Goal: Task Accomplishment & Management: Manage account settings

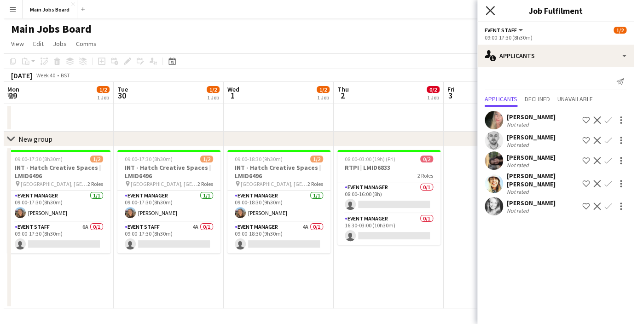
scroll to position [0, 361]
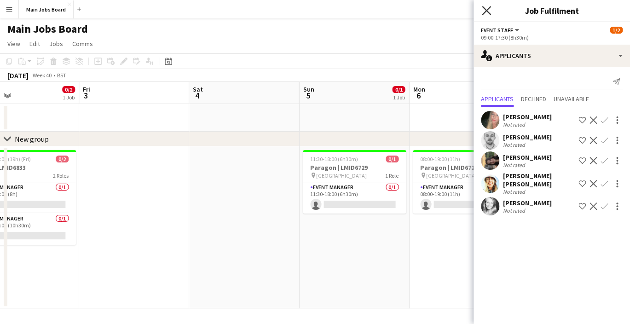
click at [485, 11] on icon at bounding box center [486, 10] width 9 height 9
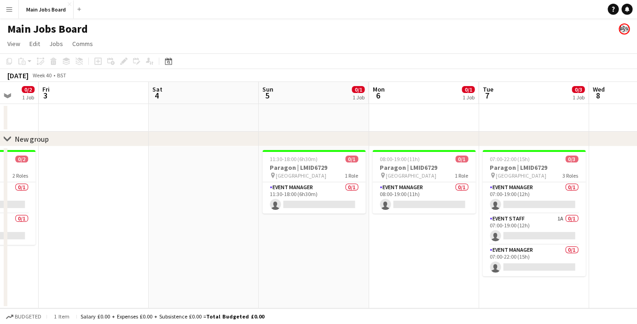
drag, startPoint x: 474, startPoint y: 248, endPoint x: 279, endPoint y: 248, distance: 194.6
click at [295, 248] on app-calendar-viewport "Tue 30 1/2 1 Job Wed 1 1/2 1 Job Thu 2 0/2 1 Job Fri 3 Sat 4 Sun 5 0/1 1 Job Mo…" at bounding box center [318, 195] width 637 height 226
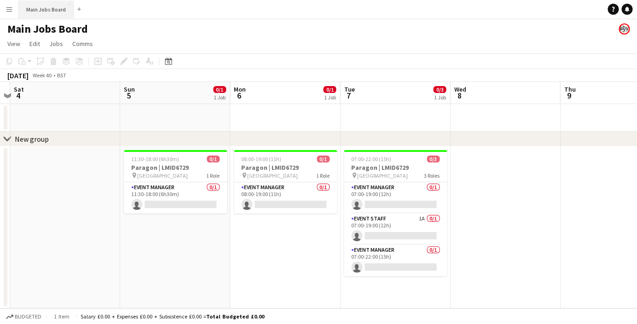
click at [48, 9] on button "Main Jobs Board Close" at bounding box center [46, 9] width 55 height 18
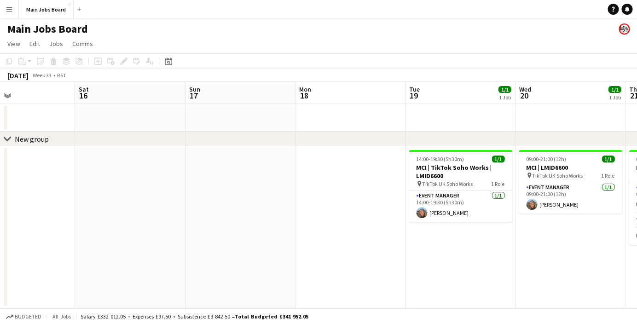
drag, startPoint x: 488, startPoint y: 183, endPoint x: 110, endPoint y: 195, distance: 378.3
click at [111, 195] on app-calendar-viewport "Mon 11 2/2 1 Job Tue 12 Wed 13 Thu 14 Fri 15 Sat 16 Sun 17 Mon 18 Tue 19 1/1 1 …" at bounding box center [318, 195] width 637 height 226
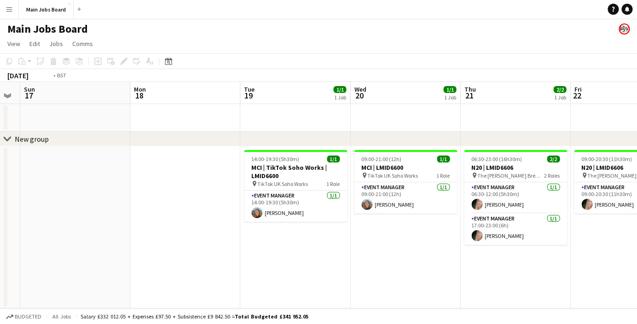
drag, startPoint x: 377, startPoint y: 223, endPoint x: 70, endPoint y: 223, distance: 307.3
click at [72, 223] on app-calendar-viewport "Thu 14 Fri 15 Sat 16 Sun 17 Mon 18 Tue 19 1/1 1 Job Wed 20 1/1 1 Job Thu 21 2/2…" at bounding box center [318, 195] width 637 height 226
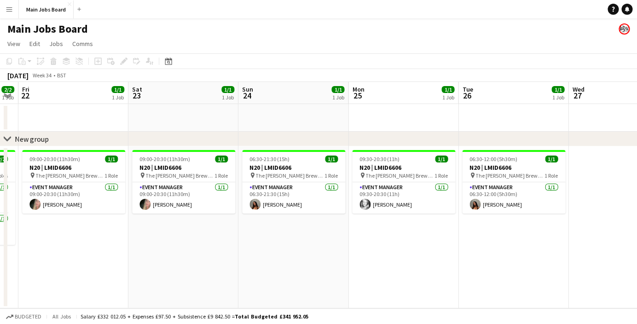
drag, startPoint x: 440, startPoint y: 182, endPoint x: 112, endPoint y: 222, distance: 330.5
click at [117, 222] on app-calendar-viewport "Tue 19 1/1 1 Job Wed 20 1/1 1 Job Thu 21 2/2 1 Job Fri 22 1/1 1 Job Sat 23 1/1 …" at bounding box center [318, 195] width 637 height 226
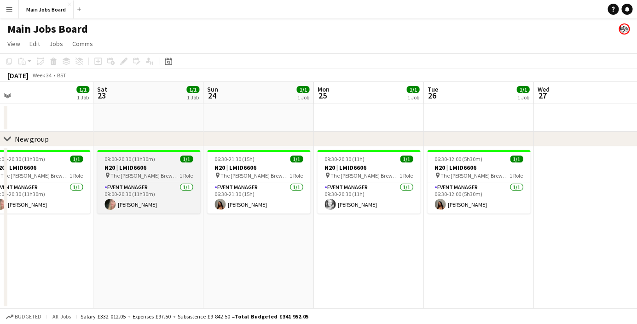
drag, startPoint x: 370, startPoint y: 143, endPoint x: 152, endPoint y: 171, distance: 219.8
click at [155, 171] on div "chevron-right New group Tue 19 1/1 1 Job Wed 20 1/1 1 Job Thu 21 2/2 1 Job Fri …" at bounding box center [318, 195] width 637 height 226
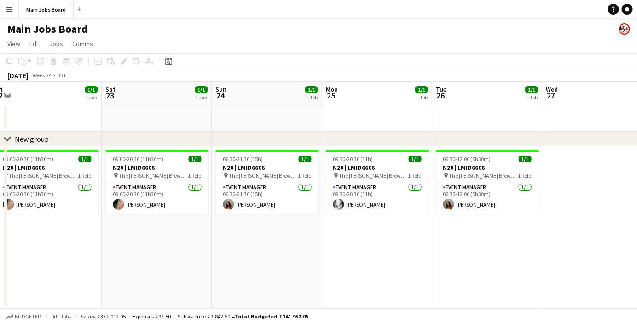
drag, startPoint x: 342, startPoint y: 162, endPoint x: 112, endPoint y: 181, distance: 230.8
click at [117, 181] on app-calendar-viewport "Tue 19 1/1 1 Job Wed 20 1/1 1 Job Thu 21 2/2 1 Job Fri 22 1/1 1 Job Sat 23 1/1 …" at bounding box center [318, 195] width 637 height 226
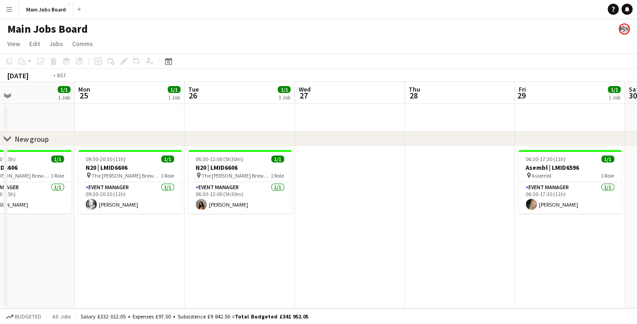
drag, startPoint x: 317, startPoint y: 187, endPoint x: 71, endPoint y: 196, distance: 246.3
click at [74, 196] on app-calendar-viewport "Thu 21 2/2 1 Job Fri 22 1/1 1 Job Sat 23 1/1 1 Job Sun 24 1/1 1 Job Mon 25 1/1 …" at bounding box center [318, 195] width 637 height 226
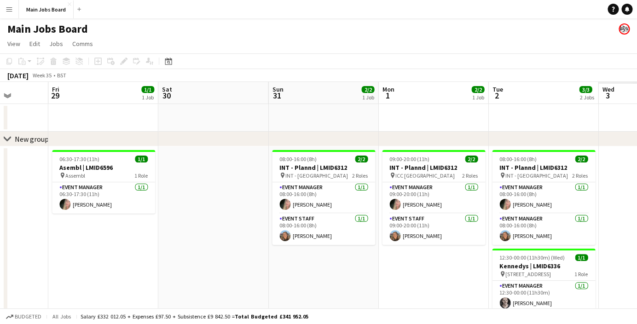
drag, startPoint x: 361, startPoint y: 191, endPoint x: 89, endPoint y: 208, distance: 272.4
click at [89, 208] on app-calendar-viewport "Mon 25 1/1 1 Job Tue 26 1/1 1 Job Wed 27 Thu 28 Fri 29 1/1 1 Job Sat 30 Sun 31 …" at bounding box center [318, 211] width 637 height 258
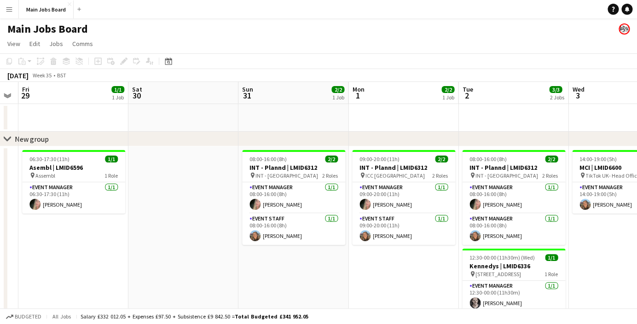
scroll to position [0, 378]
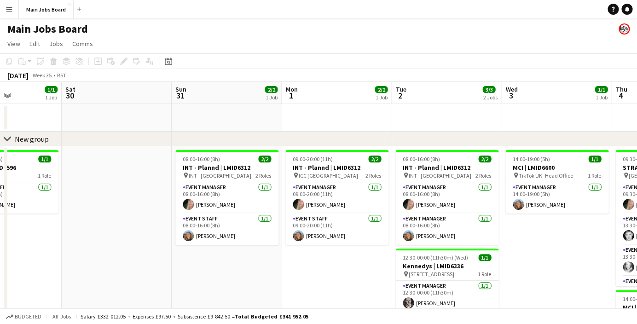
drag, startPoint x: 397, startPoint y: 192, endPoint x: 223, endPoint y: 202, distance: 174.2
click at [225, 202] on app-calendar-viewport "Tue 26 1/1 1 Job Wed 27 Thu 28 Fri 29 1/1 1 Job Sat 30 Sun 31 2/2 1 Job Mon 1 2…" at bounding box center [318, 227] width 637 height 291
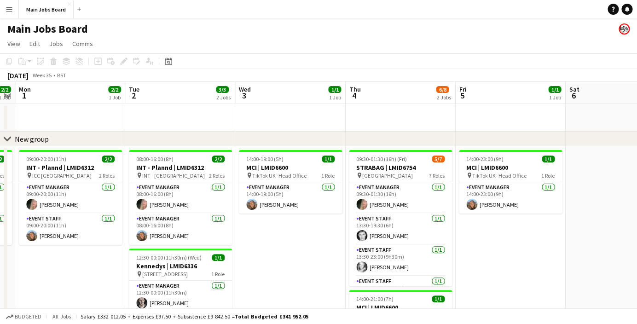
drag, startPoint x: 449, startPoint y: 225, endPoint x: 292, endPoint y: 224, distance: 156.9
click at [292, 225] on app-calendar-viewport "Fri 29 1/1 1 Job Sat 30 Sun 31 2/2 1 Job Mon 1 2/2 1 Job Tue 2 3/3 2 Jobs Wed 3…" at bounding box center [318, 227] width 637 height 291
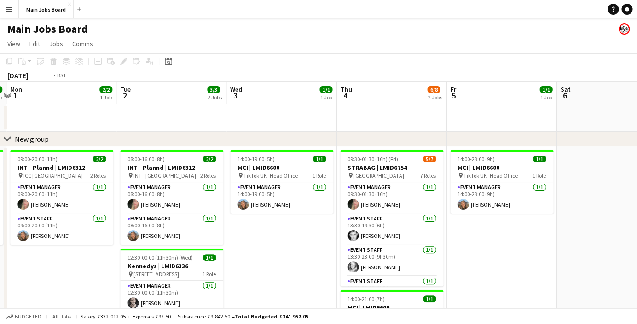
drag, startPoint x: 466, startPoint y: 231, endPoint x: 169, endPoint y: 259, distance: 298.5
click at [181, 259] on app-calendar-viewport "Fri 29 1/1 1 Job Sat 30 Sun 31 2/2 1 Job Mon 1 2/2 1 Job Tue 2 3/3 2 Jobs Wed 3…" at bounding box center [318, 227] width 637 height 291
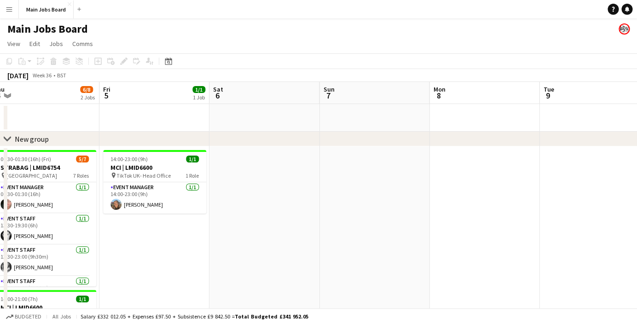
drag, startPoint x: 378, startPoint y: 226, endPoint x: 12, endPoint y: 291, distance: 371.4
click at [14, 291] on app-calendar-viewport "Mon 1 2/2 1 Job Tue 2 3/3 2 Jobs Wed 3 1/1 1 Job Thu 4 6/8 2 Jobs Fri 5 1/1 1 J…" at bounding box center [318, 231] width 637 height 299
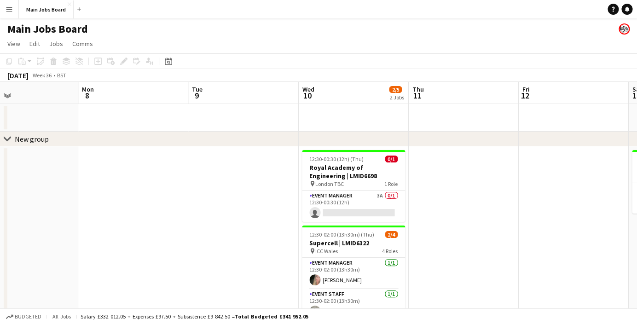
scroll to position [0, 364]
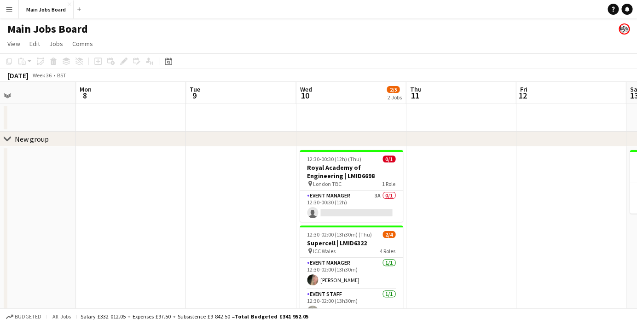
drag, startPoint x: 443, startPoint y: 213, endPoint x: 438, endPoint y: 213, distance: 5.1
click at [438, 213] on app-calendar-viewport "Thu 4 6/8 2 Jobs Fri 5 1/1 1 Job Sat 6 Sun 7 Mon 8 Tue 9 Wed 10 2/5 2 Jobs Thu …" at bounding box center [318, 231] width 637 height 299
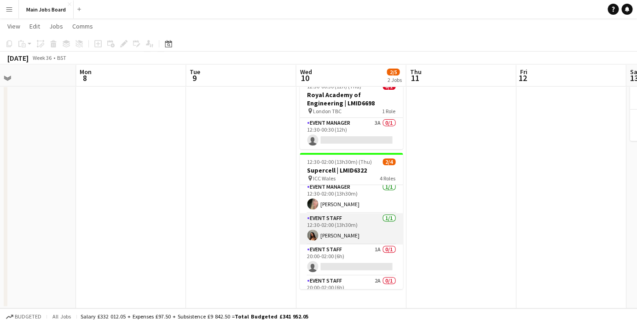
scroll to position [21, 0]
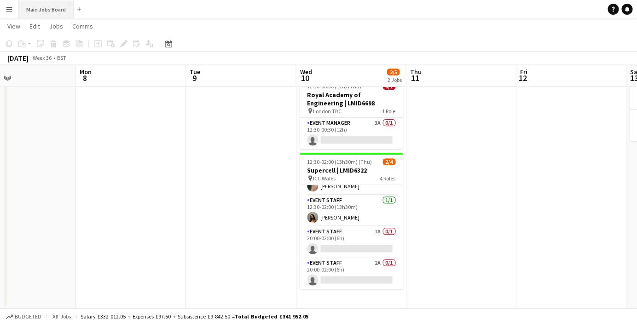
click at [48, 8] on button "Main Jobs Board Close" at bounding box center [46, 9] width 55 height 18
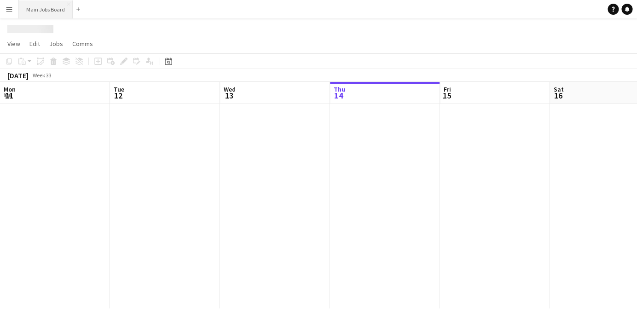
scroll to position [0, 220]
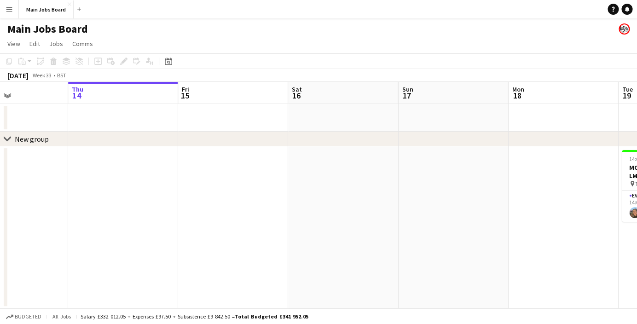
drag, startPoint x: 135, startPoint y: 204, endPoint x: 258, endPoint y: 204, distance: 122.8
click at [251, 204] on app-calendar-viewport "Mon 11 2/2 1 Job Tue 12 Wed 13 Thu 14 Fri 15 Sat 16 Sun 17 Mon 18 Tue 19 1/1 1 …" at bounding box center [318, 195] width 637 height 226
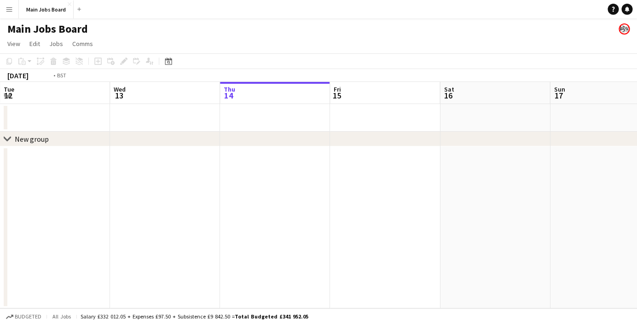
drag, startPoint x: 214, startPoint y: 195, endPoint x: 430, endPoint y: 196, distance: 215.8
click at [396, 195] on app-calendar-viewport "Sun 10 4/4 1 Job Mon 11 2/2 1 Job Tue 12 Wed 13 Thu 14 Fri 15 Sat 16 Sun 17 Mon…" at bounding box center [318, 195] width 637 height 226
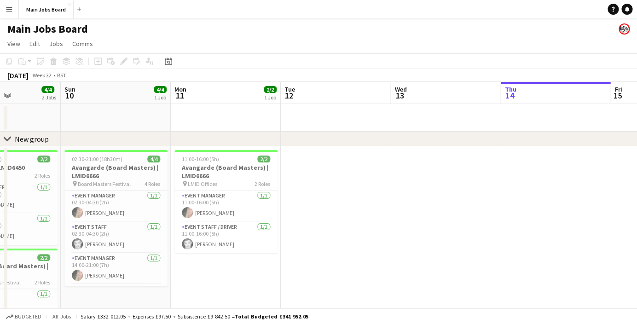
drag, startPoint x: 240, startPoint y: 194, endPoint x: 347, endPoint y: 194, distance: 107.6
click at [343, 194] on app-calendar-viewport "Thu 7 Fri 8 2/2 1 Job Sat 9 4/4 2 Jobs Sun 10 4/4 1 Job Mon 11 2/2 1 Job Tue 12…" at bounding box center [318, 231] width 637 height 298
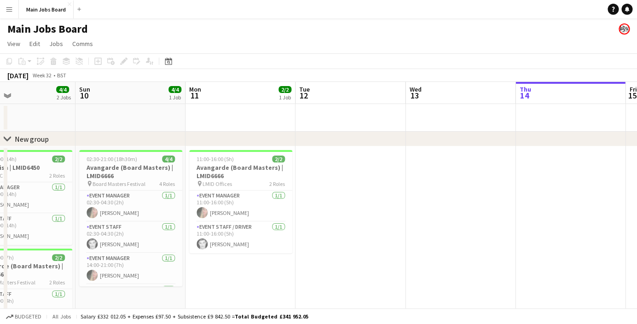
drag, startPoint x: 180, startPoint y: 173, endPoint x: 348, endPoint y: 173, distance: 167.4
click at [345, 173] on app-calendar-viewport "Thu 7 2/2 1 Job Fri 8 2/2 1 Job Sat 9 4/4 2 Jobs Sun 10 4/4 1 Job Mon 11 2/2 1 …" at bounding box center [318, 231] width 637 height 298
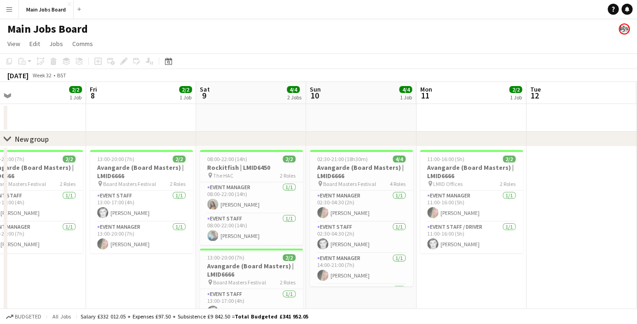
drag, startPoint x: 139, startPoint y: 155, endPoint x: 213, endPoint y: 155, distance: 73.1
click at [213, 155] on app-calendar-viewport "Tue 5 1/1 1 Job Wed 6 1/1 1 Job Thu 7 2/2 1 Job Fri 8 2/2 1 Job Sat 9 4/4 2 Job…" at bounding box center [318, 231] width 637 height 298
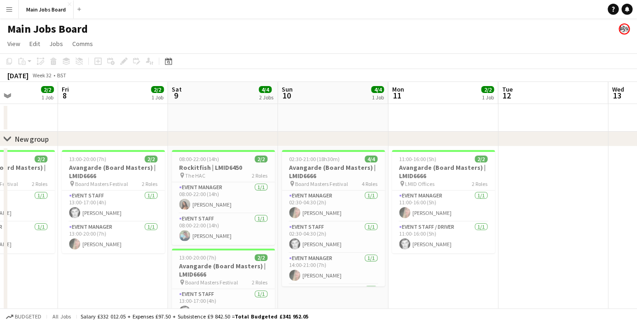
drag, startPoint x: 67, startPoint y: 155, endPoint x: 290, endPoint y: 155, distance: 222.6
click at [290, 155] on app-calendar-viewport "Tue 5 1/1 1 Job Wed 6 1/1 1 Job Thu 7 2/2 1 Job Fri 8 2/2 1 Job Sat 9 4/4 2 Job…" at bounding box center [318, 231] width 637 height 298
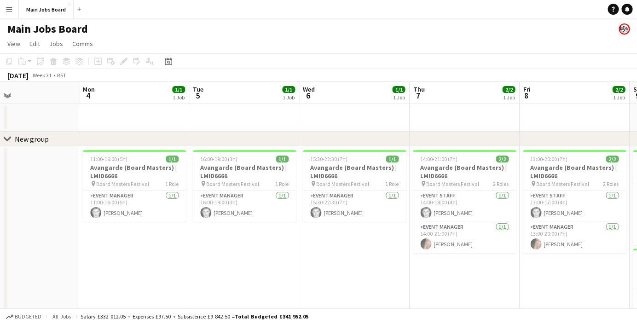
scroll to position [0, 215]
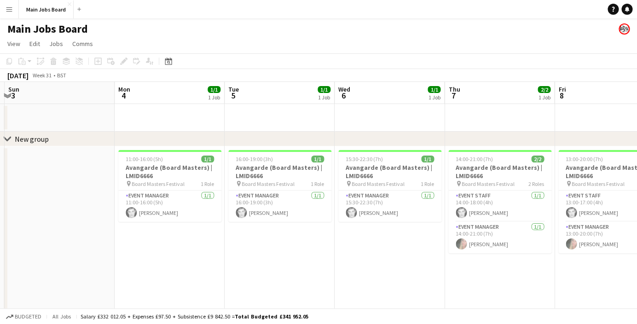
drag, startPoint x: 81, startPoint y: 154, endPoint x: 321, endPoint y: 154, distance: 240.1
click at [321, 154] on app-calendar-viewport "Fri 1 Sat 2 Sun 3 Mon 4 1/1 1 Job Tue 5 1/1 1 Job Wed 6 1/1 1 Job Thu 7 2/2 1 J…" at bounding box center [318, 231] width 637 height 298
drag, startPoint x: 144, startPoint y: 144, endPoint x: 241, endPoint y: 144, distance: 97.1
click at [241, 144] on div "chevron-right New group" at bounding box center [318, 139] width 637 height 15
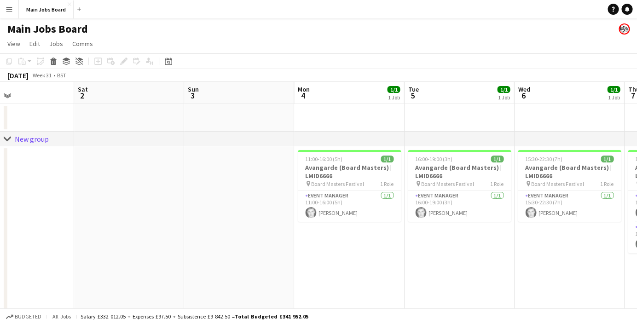
drag, startPoint x: 74, startPoint y: 189, endPoint x: 253, endPoint y: 189, distance: 178.9
click at [253, 189] on app-calendar-viewport "Wed 30 Thu 31 7/7 4 Jobs Fri 1 Sat 2 Sun 3 Mon 4 1/1 1 Job Tue 5 1/1 1 Job Wed …" at bounding box center [318, 310] width 637 height 456
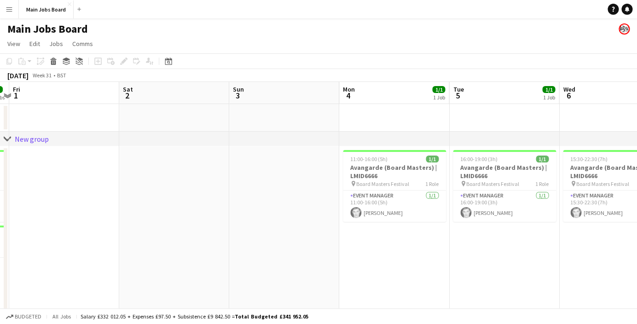
drag, startPoint x: 163, startPoint y: 189, endPoint x: 379, endPoint y: 187, distance: 215.8
click at [376, 187] on app-calendar-viewport "Wed 30 4/4 2 Jobs Thu 31 7/7 4 Jobs Fri 1 Sat 2 Sun 3 Mon 4 1/1 1 Job Tue 5 1/1…" at bounding box center [318, 310] width 637 height 456
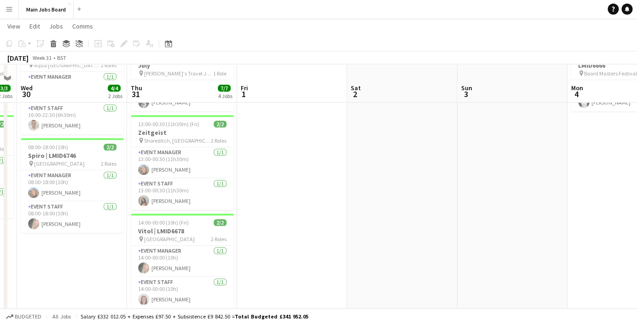
scroll to position [0, 0]
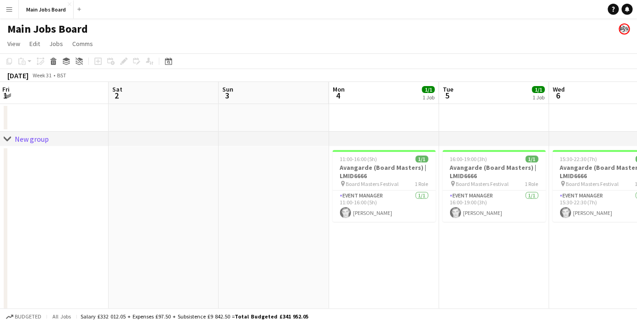
drag, startPoint x: 475, startPoint y: 199, endPoint x: 228, endPoint y: 199, distance: 247.5
click at [231, 197] on app-calendar-viewport "Tue 29 3/3 2 Jobs Wed 30 4/4 2 Jobs Thu 31 7/7 4 Jobs Fri 1 Sat 2 Sun 3 Mon 4 1…" at bounding box center [318, 310] width 637 height 456
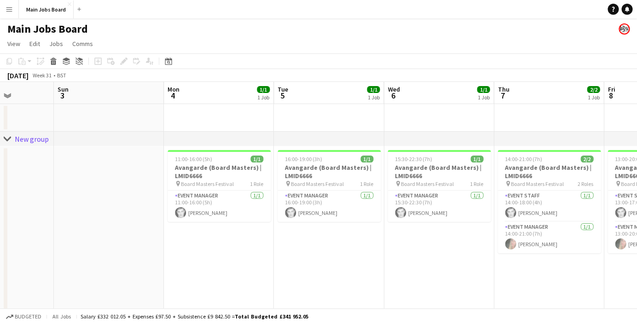
drag, startPoint x: 310, startPoint y: 245, endPoint x: 191, endPoint y: 245, distance: 119.1
click at [202, 244] on app-calendar-viewport "Thu 31 7/7 4 Jobs Fri 1 Sat 2 Sun 3 Mon 4 1/1 1 Job Tue 5 1/1 1 Job Wed 6 1/1 1…" at bounding box center [318, 310] width 637 height 456
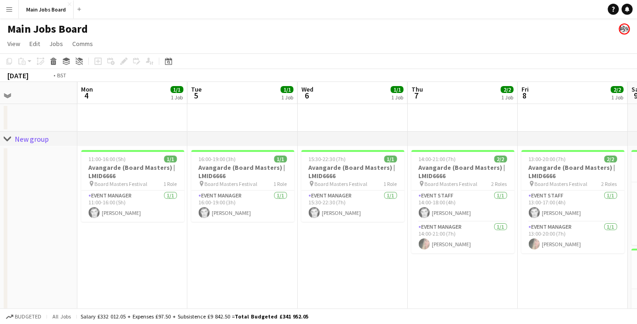
drag, startPoint x: 346, startPoint y: 253, endPoint x: 231, endPoint y: 253, distance: 114.5
click at [234, 253] on app-calendar-viewport "Thu 31 7/7 4 Jobs Fri 1 Sat 2 Sun 3 Mon 4 1/1 1 Job Tue 5 1/1 1 Job Wed 6 1/1 1…" at bounding box center [318, 310] width 637 height 456
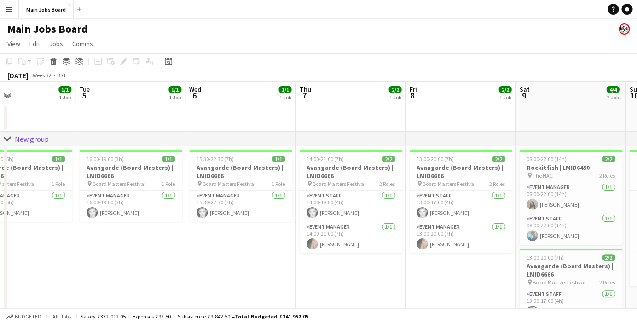
scroll to position [0, 386]
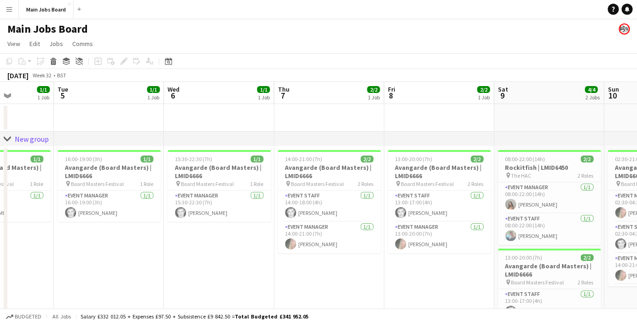
drag, startPoint x: 213, startPoint y: 289, endPoint x: 191, endPoint y: 289, distance: 21.6
click at [191, 289] on app-calendar-viewport "Fri 1 Sat 2 Sun 3 Mon 4 1/1 1 Job Tue 5 1/1 1 Job Wed 6 1/1 1 Job Thu 7 2/2 1 J…" at bounding box center [318, 310] width 637 height 456
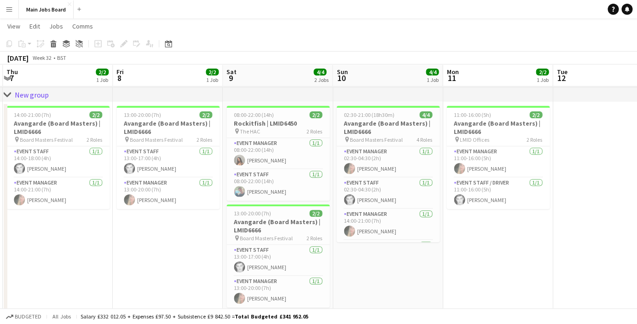
scroll to position [0, 292]
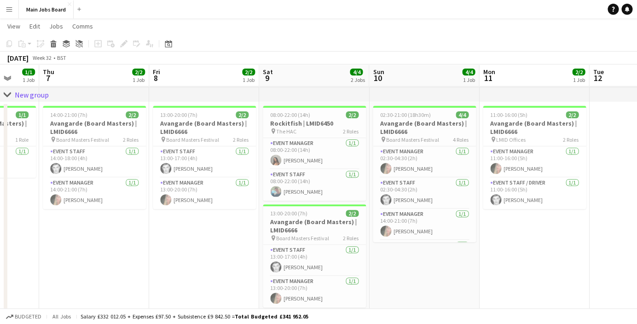
drag, startPoint x: 405, startPoint y: 229, endPoint x: 169, endPoint y: 217, distance: 235.8
click at [169, 217] on app-calendar-viewport "Mon 4 1/1 1 Job Tue 5 1/1 1 Job Wed 6 1/1 1 Job Thu 7 2/2 1 Job Fri 8 2/2 1 Job…" at bounding box center [318, 243] width 637 height 501
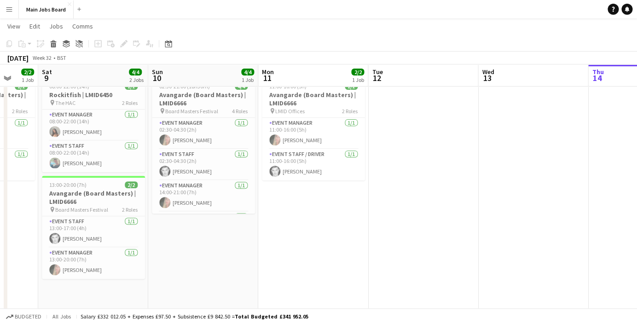
scroll to position [0, 337]
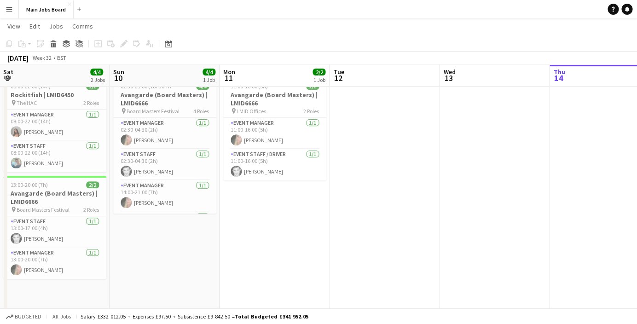
drag, startPoint x: 229, startPoint y: 245, endPoint x: 168, endPoint y: 246, distance: 60.7
click at [169, 246] on app-calendar-viewport "Wed 6 1/1 1 Job Thu 7 2/2 1 Job Fri 8 2/2 1 Job Sat 9 4/4 2 Jobs Sun 10 4/4 1 J…" at bounding box center [318, 214] width 637 height 501
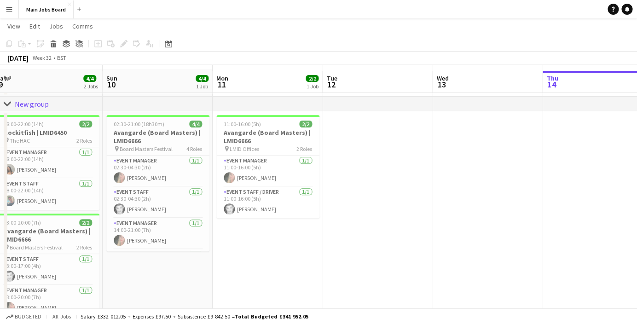
scroll to position [0, 0]
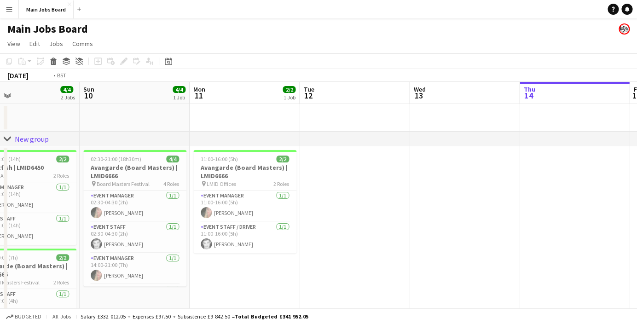
drag, startPoint x: 462, startPoint y: 165, endPoint x: 97, endPoint y: 168, distance: 365.3
click at [98, 168] on app-calendar-viewport "Wed 6 1/1 1 Job Thu 7 2/2 1 Job Fri 8 2/2 1 Job Sat 9 4/4 2 Jobs Sun 10 4/4 1 J…" at bounding box center [318, 310] width 637 height 456
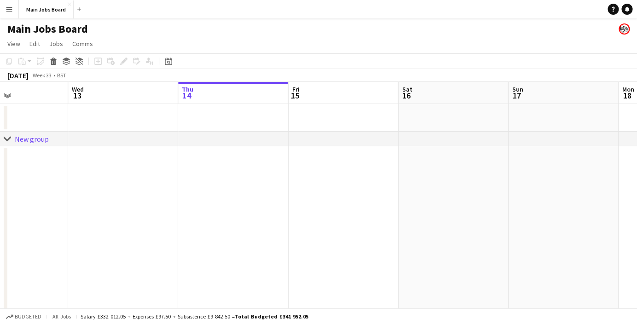
scroll to position [0, 315]
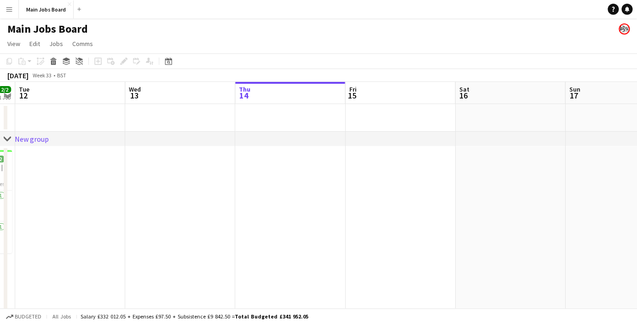
drag, startPoint x: 154, startPoint y: 193, endPoint x: 111, endPoint y: 193, distance: 42.8
click at [111, 193] on app-calendar-viewport "Sat 9 4/4 2 Jobs Sun 10 4/4 1 Job Mon 11 2/2 1 Job Tue 12 Wed 13 Thu 14 Fri 15 …" at bounding box center [318, 310] width 637 height 456
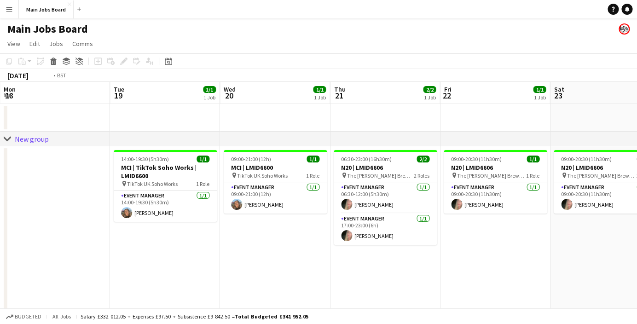
drag, startPoint x: 487, startPoint y: 208, endPoint x: 32, endPoint y: 243, distance: 456.3
click at [32, 243] on app-calendar-viewport "Fri 15 Sat 16 Sun 17 Mon 18 Tue 19 1/1 1 Job Wed 20 1/1 1 Job Thu 21 2/2 1 Job …" at bounding box center [318, 310] width 637 height 456
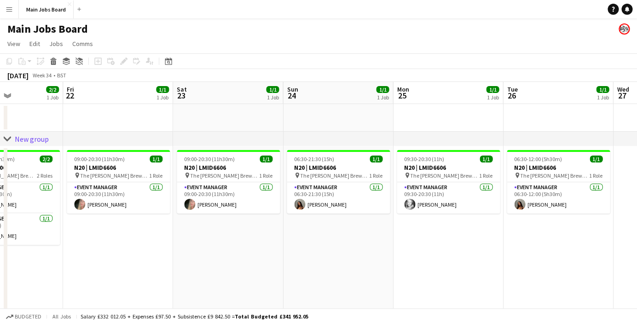
drag, startPoint x: 435, startPoint y: 296, endPoint x: 58, endPoint y: 261, distance: 378.4
click at [58, 261] on app-calendar-viewport "Mon 18 Tue 19 1/1 1 Job Wed 20 1/1 1 Job Thu 21 2/2 1 Job Fri 22 1/1 1 Job Sat …" at bounding box center [318, 310] width 637 height 456
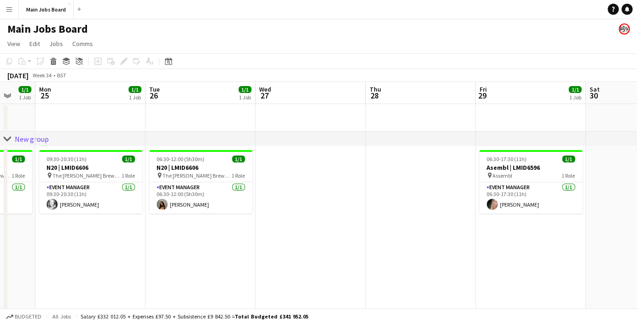
drag, startPoint x: 381, startPoint y: 227, endPoint x: -23, endPoint y: 263, distance: 405.0
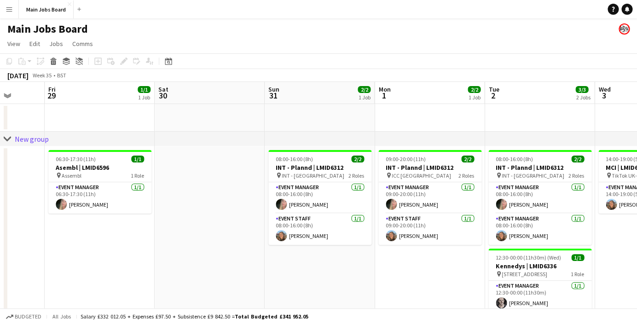
drag, startPoint x: 433, startPoint y: 259, endPoint x: -22, endPoint y: 197, distance: 459.6
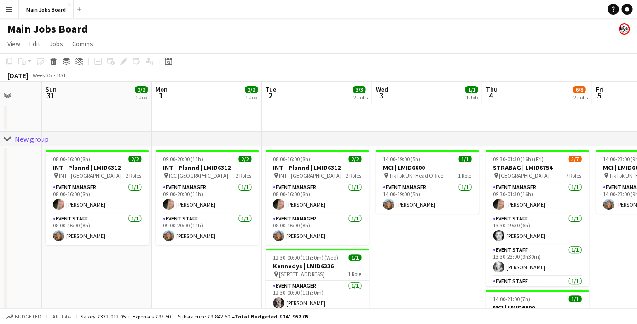
scroll to position [0, 288]
drag, startPoint x: 318, startPoint y: 193, endPoint x: 96, endPoint y: 184, distance: 222.4
click at [96, 184] on app-calendar-viewport "Thu 28 Fri 29 1/1 1 Job Sat 30 Sun 31 2/2 1 Job Mon 1 2/2 1 Job Tue 2 3/3 2 Job…" at bounding box center [318, 310] width 637 height 456
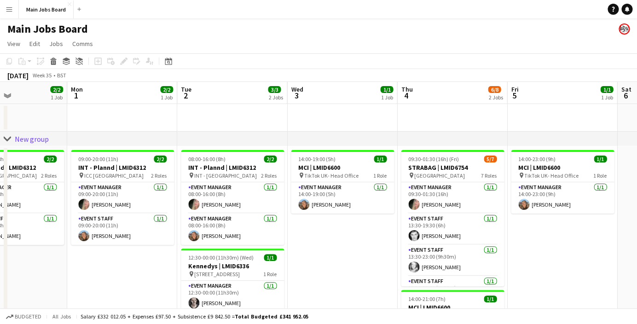
drag, startPoint x: 395, startPoint y: 254, endPoint x: 322, endPoint y: 254, distance: 73.1
click at [322, 254] on app-calendar-viewport "Thu 28 Fri 29 1/1 1 Job Sat 30 Sun 31 2/2 1 Job Mon 1 2/2 1 Job Tue 2 3/3 2 Job…" at bounding box center [318, 310] width 637 height 456
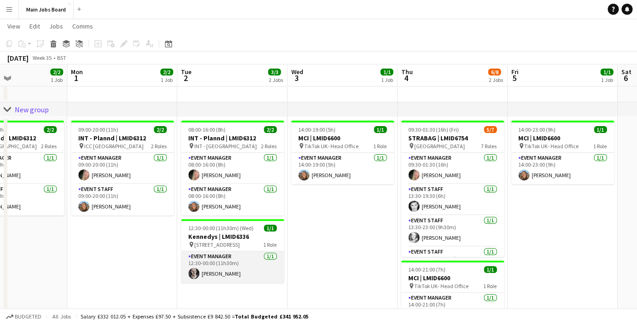
click at [249, 264] on app-card-role "Event Manager [DATE] 12:30-00:00 (11h30m) [PERSON_NAME]" at bounding box center [232, 266] width 103 height 31
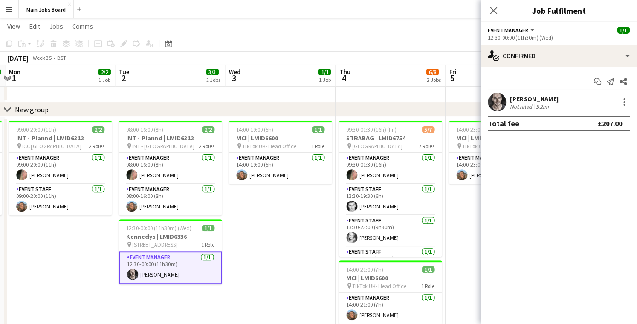
drag, startPoint x: 355, startPoint y: 254, endPoint x: 294, endPoint y: 247, distance: 61.6
click at [294, 247] on app-calendar-viewport "Fri 29 1/1 1 Job Sat 30 Sun 31 2/2 1 Job Mon 1 2/2 1 Job Tue 2 3/3 2 Jobs Wed 3…" at bounding box center [318, 257] width 637 height 501
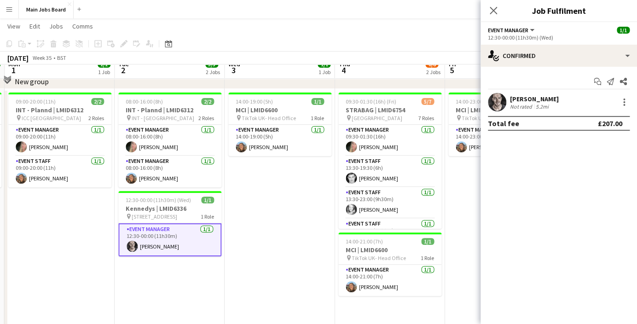
scroll to position [41, 0]
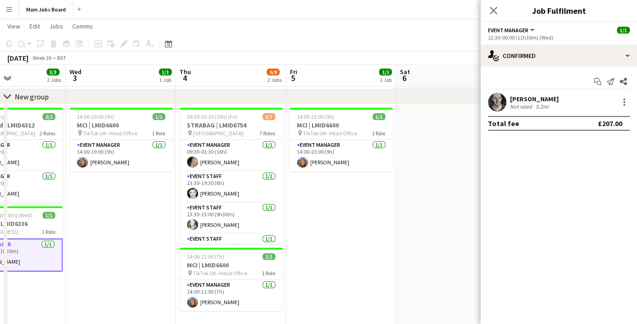
drag, startPoint x: 299, startPoint y: 247, endPoint x: 138, endPoint y: 247, distance: 160.5
click at [138, 247] on app-calendar-viewport "Sat 30 Sun 31 2/2 1 Job Mon 1 2/2 1 Job Tue 2 3/3 2 Jobs Wed 3 1/1 1 Job Thu 4 …" at bounding box center [318, 244] width 637 height 501
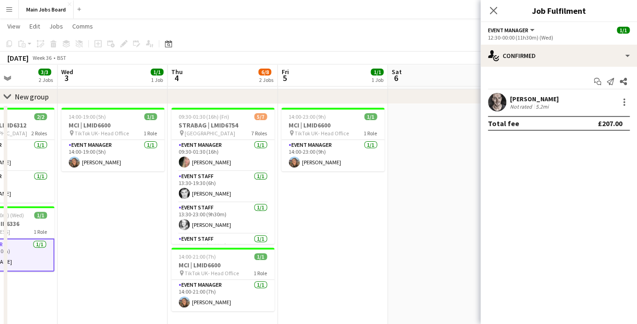
drag, startPoint x: 362, startPoint y: 255, endPoint x: 128, endPoint y: 255, distance: 234.6
click at [128, 255] on app-calendar-viewport "Sat 30 Sun 31 2/2 1 Job Mon 1 2/2 1 Job Tue 2 3/3 2 Jobs Wed 3 1/1 1 Job Thu 4 …" at bounding box center [318, 244] width 637 height 501
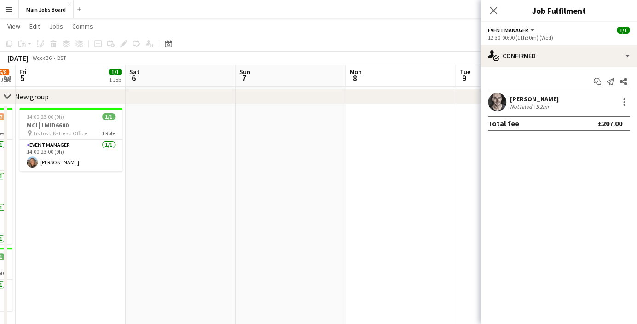
drag, startPoint x: 380, startPoint y: 244, endPoint x: 232, endPoint y: 244, distance: 147.2
click at [236, 244] on app-calendar-viewport "Tue 2 3/3 2 Jobs Wed 3 1/1 1 Job Thu 4 6/8 2 Jobs Fri 5 1/1 1 Job Sat 6 Sun 7 M…" at bounding box center [318, 244] width 637 height 501
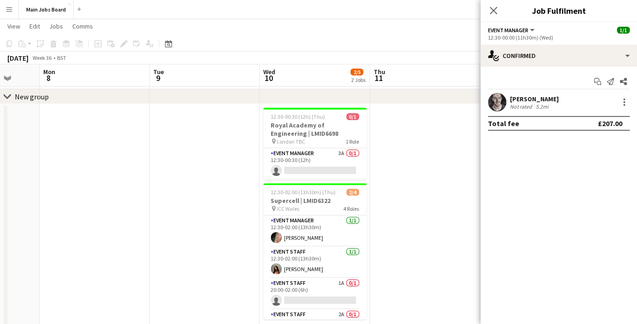
drag, startPoint x: 371, startPoint y: 288, endPoint x: 171, endPoint y: 287, distance: 200.1
click at [172, 287] on app-calendar-viewport "Fri 5 1/1 1 Job Sat 6 Sun 7 Mon 8 Tue 9 Wed 10 2/5 2 Jobs Thu 11 Fri 12 Sat 13 …" at bounding box center [318, 244] width 637 height 501
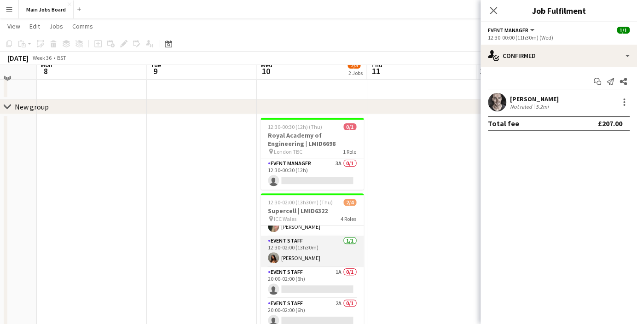
scroll to position [0, 0]
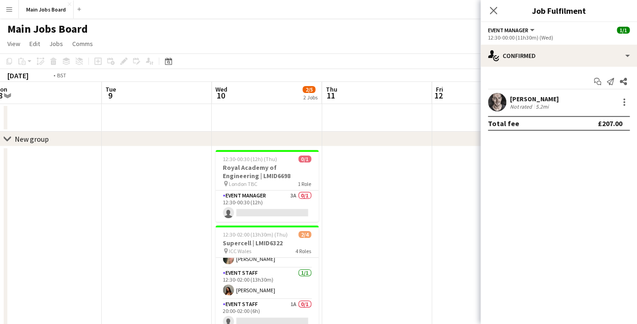
drag, startPoint x: 398, startPoint y: 259, endPoint x: 135, endPoint y: 259, distance: 263.1
click at [144, 259] on app-calendar-viewport "Fri 5 1/1 1 Job Sat 6 Sun 7 Mon 8 Tue 9 Wed 10 2/5 2 Jobs Thu 11 Fri 12 Sat 13 …" at bounding box center [318, 310] width 637 height 456
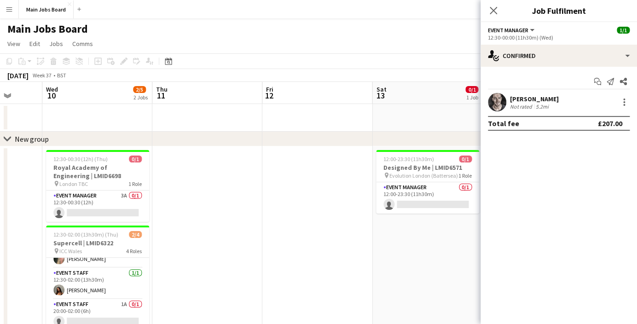
drag, startPoint x: 281, startPoint y: 269, endPoint x: 119, endPoint y: 265, distance: 162.0
click at [119, 265] on app-calendar-viewport "Sun 7 Mon 8 Tue 9 Wed 10 2/5 2 Jobs Thu 11 Fri 12 Sat 13 0/1 1 Job Sun 14 0/1 1…" at bounding box center [318, 310] width 637 height 456
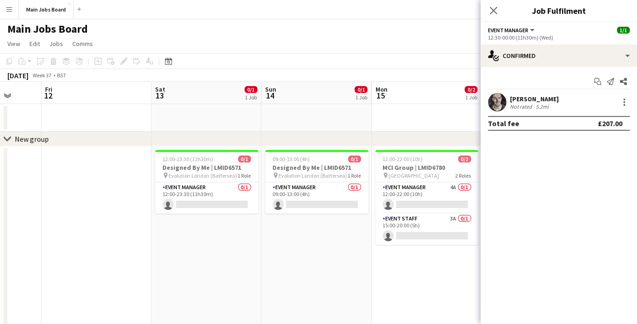
scroll to position [0, 362]
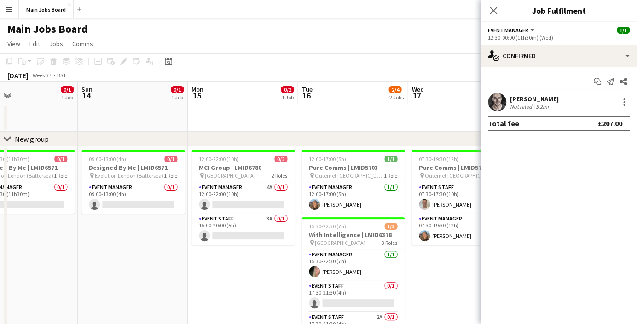
drag, startPoint x: 286, startPoint y: 273, endPoint x: 102, endPoint y: 272, distance: 183.5
click at [102, 273] on app-calendar-viewport "Wed 10 2/5 2 Jobs Thu 11 Fri 12 Sat 13 0/1 1 Job Sun 14 0/1 1 Job Mon 15 0/2 1 …" at bounding box center [318, 310] width 637 height 456
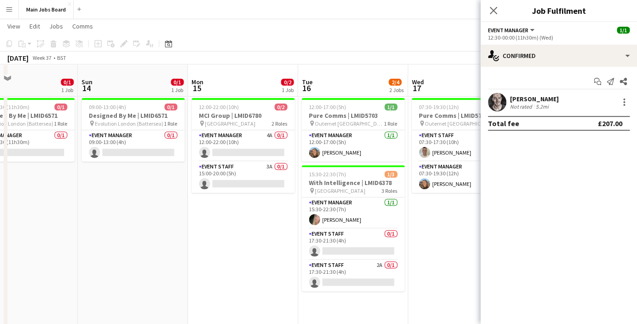
scroll to position [49, 0]
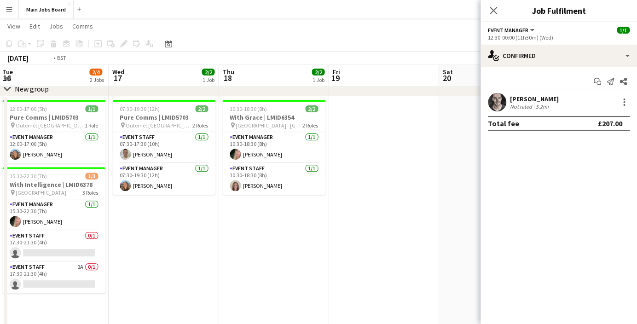
drag, startPoint x: 431, startPoint y: 258, endPoint x: 36, endPoint y: 263, distance: 395.6
click at [37, 264] on app-calendar-viewport "Fri 12 Sat 13 0/1 1 Job Sun 14 0/1 1 Job Mon 15 0/2 1 Job Tue 16 2/4 2 Jobs Wed…" at bounding box center [318, 237] width 637 height 501
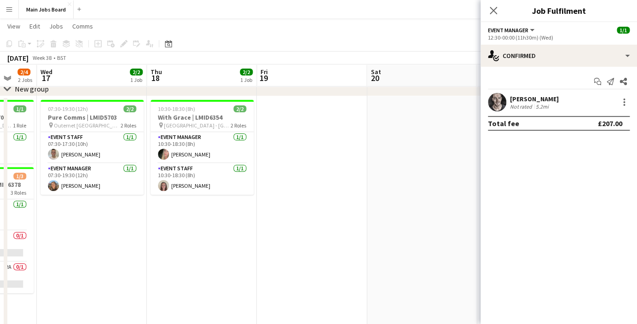
drag, startPoint x: 374, startPoint y: 249, endPoint x: 112, endPoint y: 250, distance: 262.2
click at [118, 250] on app-calendar-viewport "Sun 14 0/1 1 Job Mon 15 0/2 1 Job Tue 16 2/4 2 Jobs Wed 17 2/2 1 Job Thu 18 2/2…" at bounding box center [318, 237] width 637 height 501
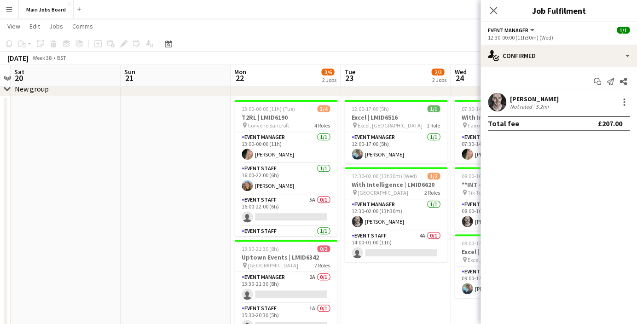
drag, startPoint x: 299, startPoint y: 255, endPoint x: 112, endPoint y: 256, distance: 187.2
click at [112, 256] on app-calendar-viewport "Wed 17 2/2 1 Job Thu 18 2/2 1 Job Fri 19 Sat 20 Sun 21 Mon 22 3/6 2 Jobs Tue 23…" at bounding box center [318, 237] width 637 height 501
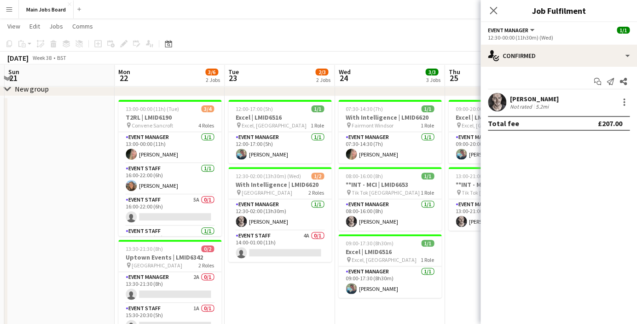
drag, startPoint x: 267, startPoint y: 284, endPoint x: 151, endPoint y: 282, distance: 115.5
click at [152, 282] on app-calendar-viewport "Thu 18 2/2 1 Job Fri 19 Sat 20 Sun 21 Mon 22 3/6 2 Jobs Tue 23 2/3 2 Jobs Wed 2…" at bounding box center [318, 237] width 637 height 501
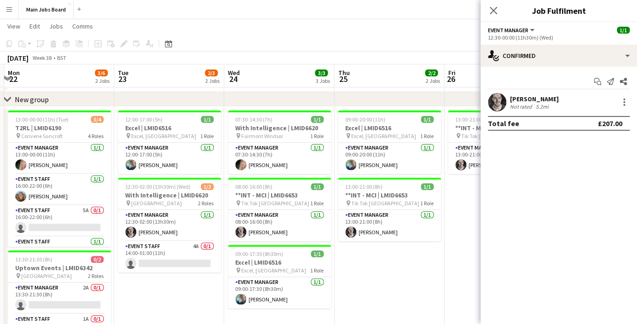
scroll to position [35, 0]
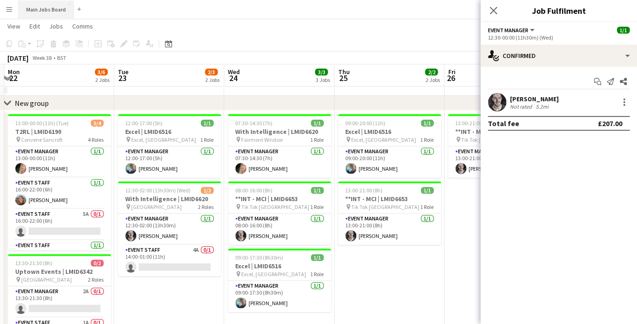
click at [54, 5] on button "Main Jobs Board Close" at bounding box center [46, 9] width 55 height 18
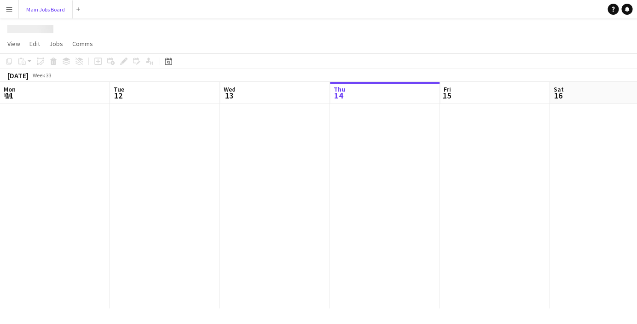
scroll to position [0, 220]
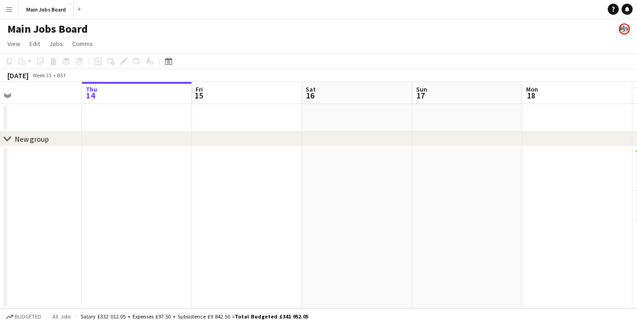
drag, startPoint x: 519, startPoint y: 234, endPoint x: 70, endPoint y: 206, distance: 450.3
click at [80, 203] on app-calendar-viewport "Mon 11 2/2 1 Job Tue 12 Wed 13 Thu 14 Fri 15 Sat 16 Sun 17 Mon 18 Tue 19 1/1 1 …" at bounding box center [318, 195] width 637 height 226
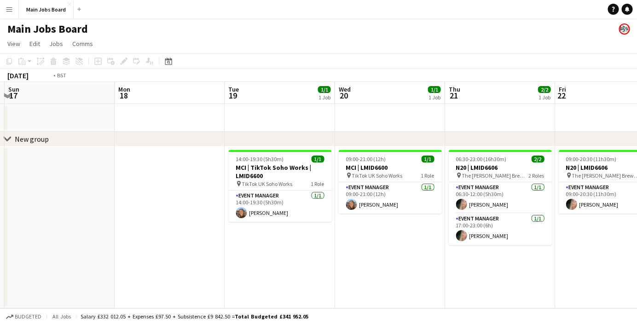
drag, startPoint x: 346, startPoint y: 227, endPoint x: 128, endPoint y: 220, distance: 218.1
click at [128, 220] on app-calendar-viewport "Thu 14 Fri 15 Sat 16 Sun 17 Mon 18 Tue 19 1/1 1 Job Wed 20 1/1 1 Job Thu 21 2/2…" at bounding box center [318, 195] width 637 height 226
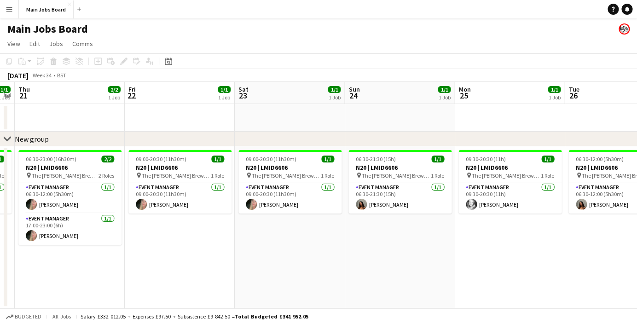
drag, startPoint x: 533, startPoint y: 236, endPoint x: 192, endPoint y: 207, distance: 342.6
click at [192, 207] on app-calendar-viewport "Mon 18 Tue 19 1/1 1 Job Wed 20 1/1 1 Job Thu 21 2/2 1 Job Fri 22 1/1 1 Job Sat …" at bounding box center [318, 195] width 637 height 226
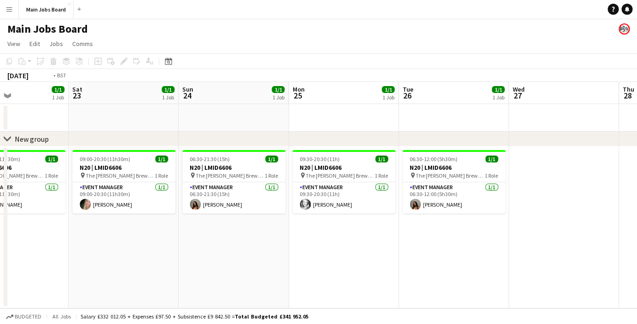
drag, startPoint x: 528, startPoint y: 225, endPoint x: 167, endPoint y: 222, distance: 361.1
click at [167, 222] on app-calendar-viewport "Tue 19 1/1 1 Job Wed 20 1/1 1 Job Thu 21 2/2 1 Job Fri 22 1/1 1 Job Sat 23 1/1 …" at bounding box center [318, 195] width 637 height 226
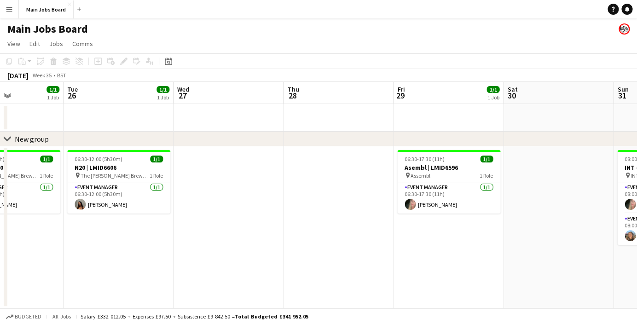
scroll to position [0, 345]
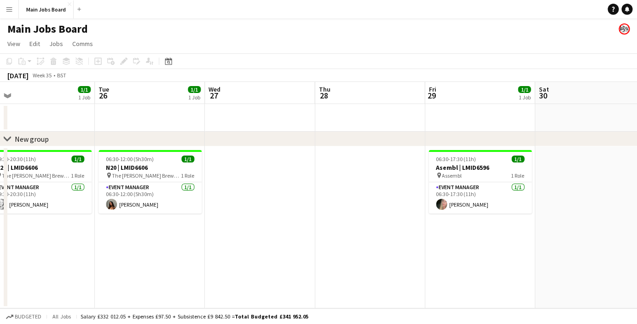
drag, startPoint x: 272, startPoint y: 201, endPoint x: 194, endPoint y: 201, distance: 78.7
click at [194, 201] on app-calendar-viewport "Fri 22 1/1 1 Job Sat 23 1/1 1 Job Sun 24 1/1 1 Job Mon 25 1/1 1 Job Tue 26 1/1 …" at bounding box center [318, 195] width 637 height 226
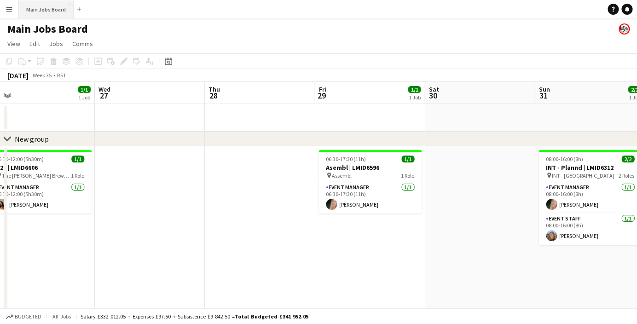
click at [31, 12] on button "Main Jobs Board Close" at bounding box center [46, 9] width 55 height 18
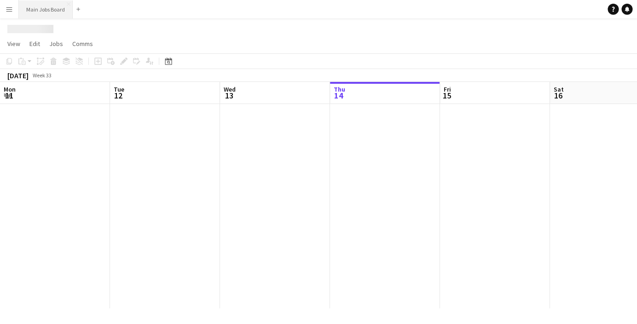
scroll to position [0, 220]
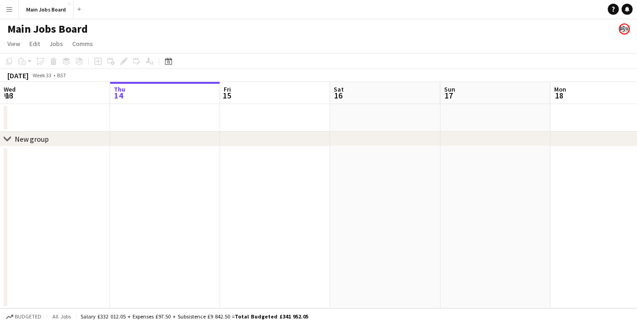
click at [12, 10] on app-icon "Menu" at bounding box center [9, 9] width 7 height 7
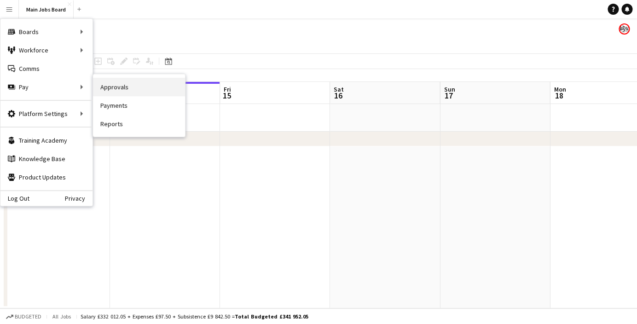
click at [135, 85] on link "Approvals" at bounding box center [139, 87] width 92 height 18
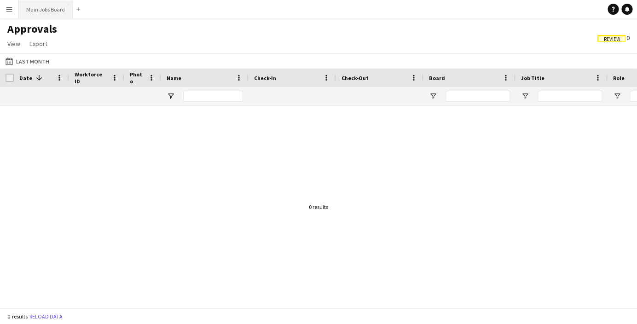
click at [58, 15] on button "Main Jobs Board Close" at bounding box center [46, 9] width 54 height 18
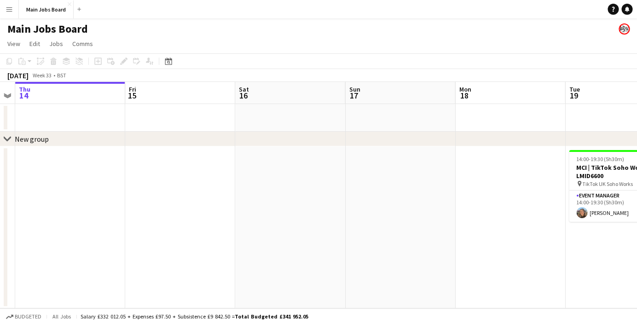
drag, startPoint x: 264, startPoint y: 194, endPoint x: 90, endPoint y: 193, distance: 173.9
click at [91, 193] on app-calendar-viewport "Mon 11 2/2 1 Job Tue 12 Wed 13 Thu 14 Fri 15 Sat 16 Sun 17 Mon 18 Tue 19 1/1 1 …" at bounding box center [318, 195] width 637 height 226
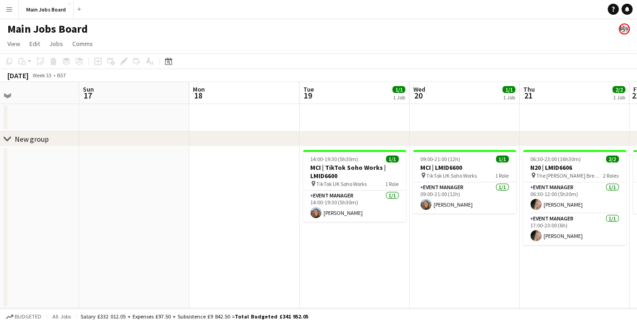
drag, startPoint x: 169, startPoint y: 196, endPoint x: 52, endPoint y: 196, distance: 117.3
click at [64, 196] on app-calendar-viewport "Wed 13 Thu 14 Fri 15 Sat 16 Sun 17 Mon 18 Tue 19 1/1 1 Job Wed 20 1/1 1 Job Thu…" at bounding box center [318, 195] width 637 height 226
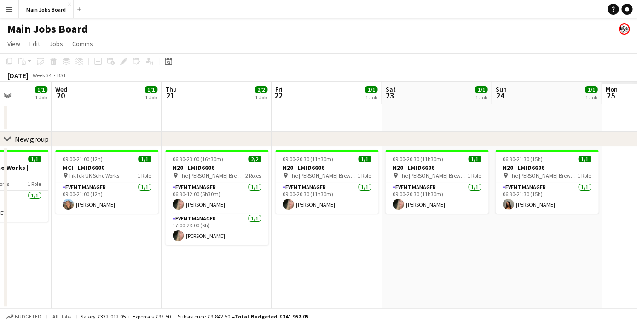
drag, startPoint x: 311, startPoint y: 225, endPoint x: 23, endPoint y: 225, distance: 288.0
click at [44, 225] on app-calendar-viewport "Sun 17 Mon 18 Tue 19 1/1 1 Job Wed 20 1/1 1 Job Thu 21 2/2 1 Job Fri 22 1/1 1 J…" at bounding box center [318, 195] width 637 height 226
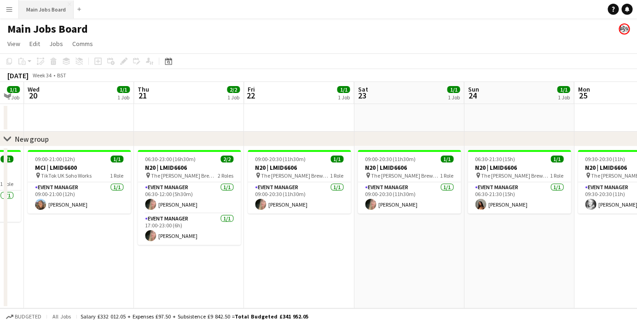
click at [46, 12] on button "Main Jobs Board Close" at bounding box center [46, 9] width 55 height 18
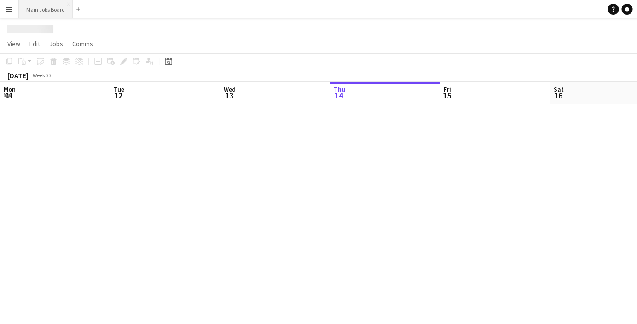
scroll to position [0, 220]
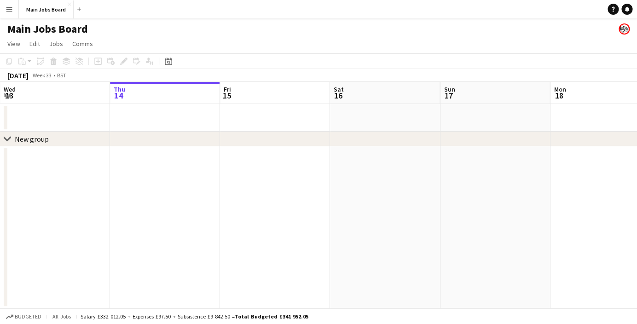
click at [7, 11] on app-icon "Menu" at bounding box center [9, 9] width 7 height 7
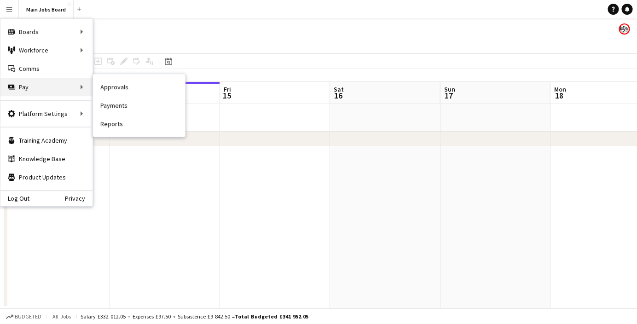
click at [34, 85] on div "Pay Pay" at bounding box center [46, 87] width 92 height 18
click at [31, 6] on button "Main Jobs Board Close" at bounding box center [46, 9] width 55 height 18
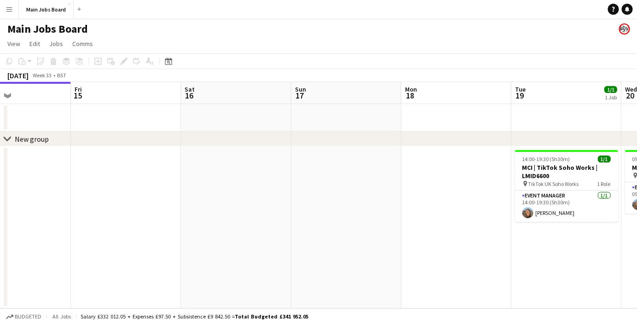
drag, startPoint x: 431, startPoint y: 157, endPoint x: 180, endPoint y: 157, distance: 251.2
click at [192, 157] on app-calendar-viewport "Mon 11 2/2 1 Job Tue 12 Wed 13 Thu 14 Fri 15 Sat 16 Sun 17 Mon 18 Tue 19 1/1 1 …" at bounding box center [318, 195] width 637 height 226
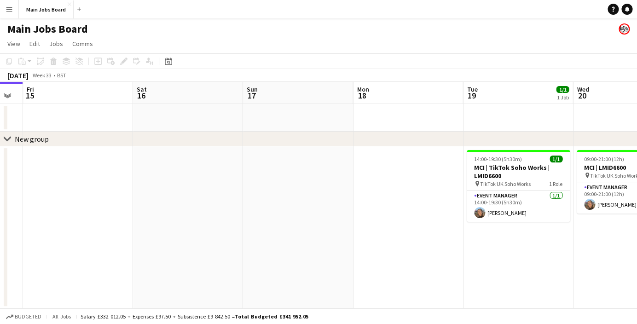
drag, startPoint x: 406, startPoint y: 218, endPoint x: 193, endPoint y: 218, distance: 212.5
click at [199, 218] on app-calendar-viewport "Tue 12 Wed 13 Thu 14 Fri 15 Sat 16 Sun 17 Mon 18 Tue 19 1/1 1 Job Wed 20 1/1 1 …" at bounding box center [318, 195] width 637 height 226
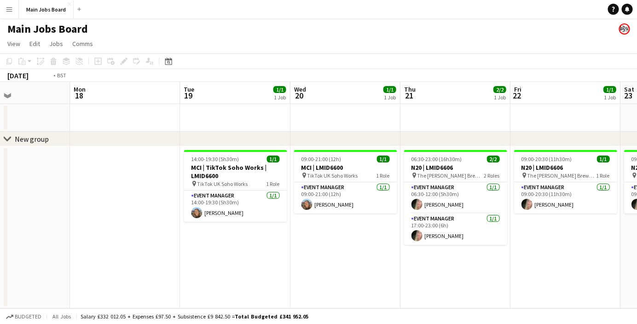
drag, startPoint x: 395, startPoint y: 246, endPoint x: 193, endPoint y: 255, distance: 202.2
click at [206, 255] on app-calendar-viewport "Thu 14 Fri 15 Sat 16 Sun 17 Mon 18 Tue 19 1/1 1 Job Wed 20 1/1 1 Job Thu 21 2/2…" at bounding box center [318, 195] width 637 height 226
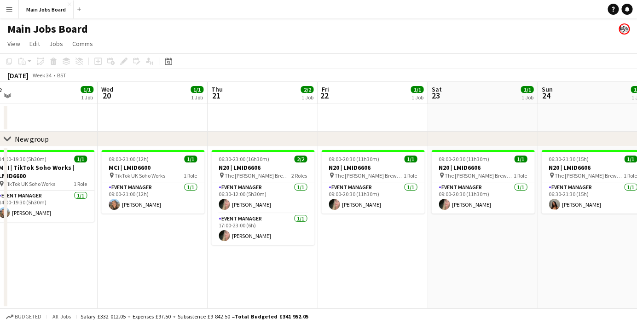
drag, startPoint x: 427, startPoint y: 217, endPoint x: 190, endPoint y: 233, distance: 237.9
click at [192, 233] on app-calendar-viewport "Sat 16 Sun 17 Mon 18 Tue 19 1/1 1 Job Wed 20 1/1 1 Job Thu 21 2/2 1 Job Fri 22 …" at bounding box center [318, 195] width 637 height 226
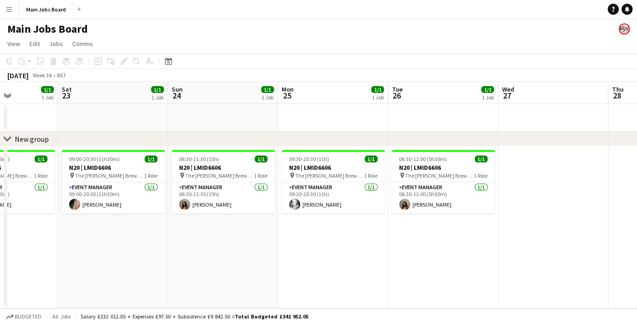
drag, startPoint x: 407, startPoint y: 241, endPoint x: 207, endPoint y: 242, distance: 199.6
click at [209, 242] on app-calendar-viewport "Wed 20 1/1 1 Job Thu 21 2/2 1 Job Fri 22 1/1 1 Job Sat 23 1/1 1 Job Sun 24 1/1 …" at bounding box center [318, 195] width 637 height 226
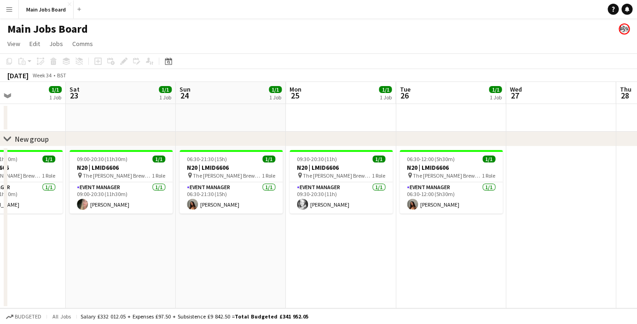
drag, startPoint x: 443, startPoint y: 208, endPoint x: 245, endPoint y: 225, distance: 199.0
click at [252, 225] on app-calendar-viewport "Wed 20 1/1 1 Job Thu 21 2/2 1 Job Fri 22 1/1 1 Job Sat 23 1/1 1 Job Sun 24 1/1 …" at bounding box center [318, 195] width 637 height 226
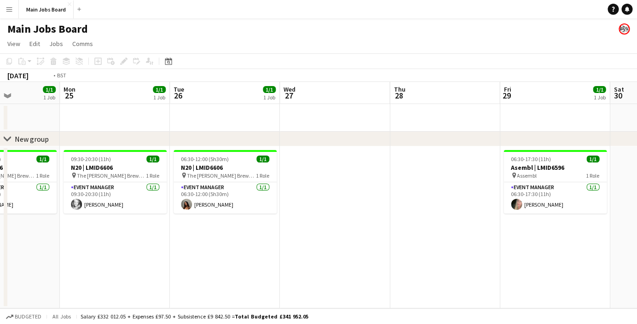
drag, startPoint x: 461, startPoint y: 207, endPoint x: 219, endPoint y: 207, distance: 241.5
click at [233, 207] on app-calendar-viewport "Fri 22 1/1 1 Job Sat 23 1/1 1 Job Sun 24 1/1 1 Job Mon 25 1/1 1 Job Tue 26 1/1 …" at bounding box center [318, 195] width 637 height 226
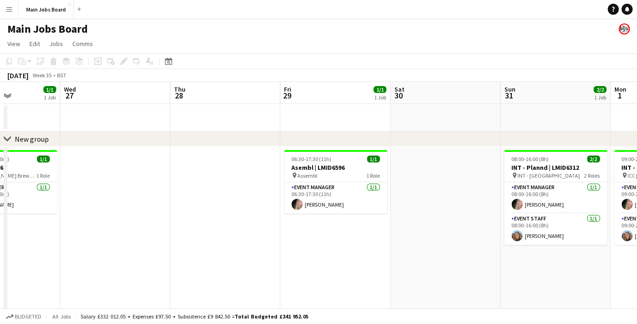
scroll to position [0, 299]
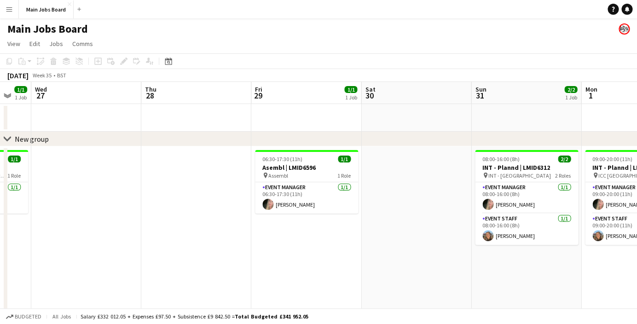
drag, startPoint x: 408, startPoint y: 237, endPoint x: 188, endPoint y: 250, distance: 219.8
click at [188, 250] on app-calendar-viewport "Sun 24 1/1 1 Job Mon 25 1/1 1 Job Tue 26 1/1 1 Job Wed 27 Thu 28 Fri 29 1/1 1 J…" at bounding box center [318, 211] width 637 height 258
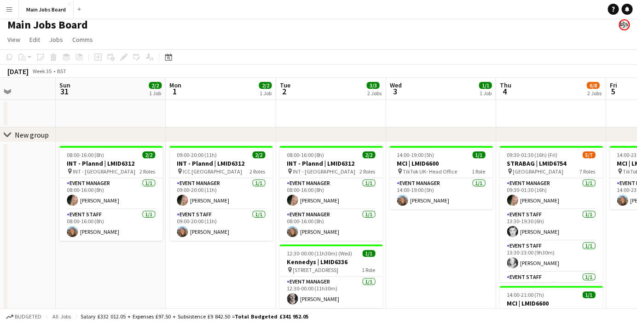
scroll to position [0, 308]
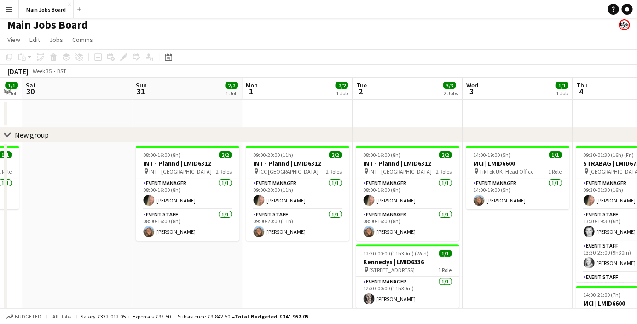
drag, startPoint x: 282, startPoint y: 271, endPoint x: 163, endPoint y: 271, distance: 119.6
click at [163, 271] on app-calendar-viewport "Wed 27 Thu 28 Fri 29 1/1 1 Job Sat 30 Sun 31 2/2 1 Job Mon 1 2/2 1 Job Tue 2 3/…" at bounding box center [318, 223] width 637 height 291
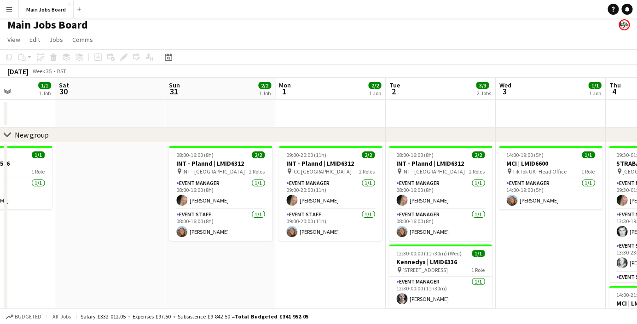
scroll to position [0, 250]
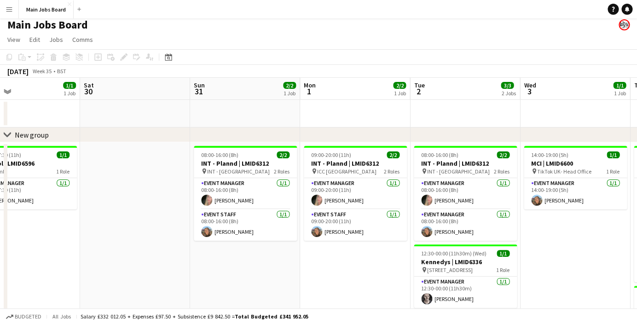
drag, startPoint x: 163, startPoint y: 271, endPoint x: 221, endPoint y: 271, distance: 58.0
click at [221, 271] on app-calendar-viewport "Wed 27 Thu 28 Fri 29 1/1 1 Job Sat 30 Sun 31 2/2 1 Job Mon 1 2/2 1 Job Tue 2 3/…" at bounding box center [318, 223] width 637 height 291
